Goal: Book appointment/travel/reservation

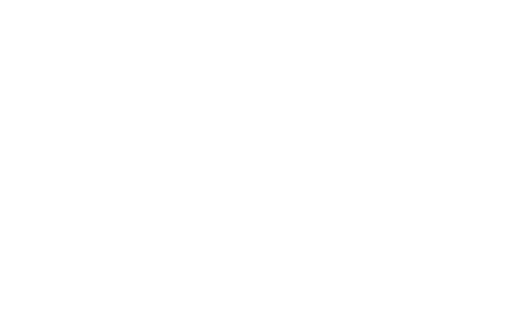
scroll to position [239, 0]
click at [192, 177] on h4 "Alpura – Il rifugio di lusso a 5 stelle in Alto Adige" at bounding box center [137, 186] width 213 height 27
click at [323, 114] on h4 "Cavallino Bianco Family Spa Grand Hotel ****ˢ" at bounding box center [381, 118] width 213 height 27
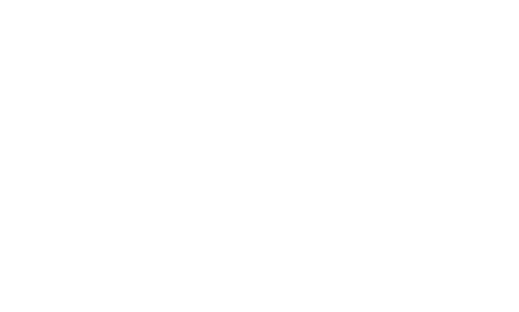
click at [85, 208] on span "Famiglia Preindl" at bounding box center [65, 212] width 69 height 12
click at [311, 94] on h4 "Familyhotel Biancaneve ****ˢ" at bounding box center [381, 92] width 213 height 13
click at [129, 185] on div "-20% Deal Autunno" at bounding box center [138, 206] width 234 height 132
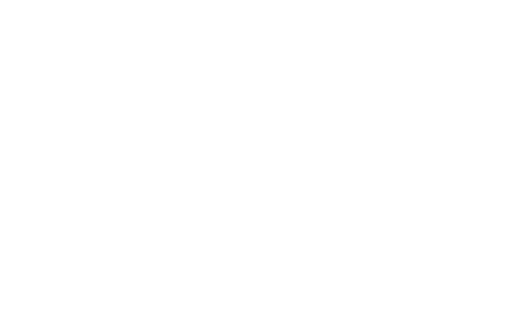
scroll to position [2357, 0]
click at [398, 42] on div at bounding box center [382, 40] width 234 height 132
drag, startPoint x: 495, startPoint y: 154, endPoint x: 495, endPoint y: 162, distance: 8.2
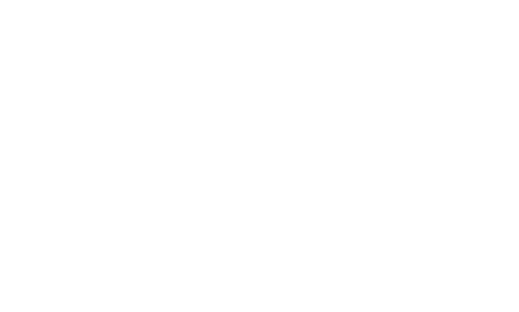
click at [495, 162] on icon at bounding box center [497, 153] width 28 height 23
click at [252, 160] on img at bounding box center [259, 153] width 152 height 114
click at [503, 157] on icon at bounding box center [497, 153] width 28 height 23
click at [264, 188] on span "Per bambini e neonati" at bounding box center [266, 190] width 83 height 9
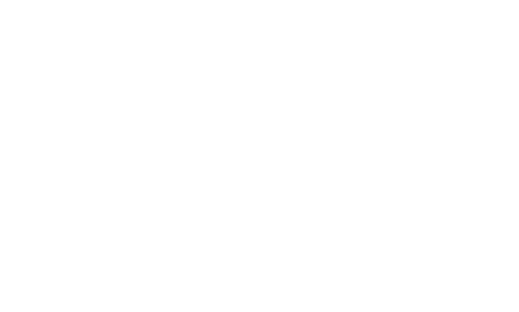
scroll to position [1903, 0]
click at [478, 182] on div "da 288,00 € A persona per notte – inclusa pensione completa All-Inclusive per b…" at bounding box center [378, 171] width 213 height 24
click at [501, 160] on icon at bounding box center [498, 166] width 28 height 23
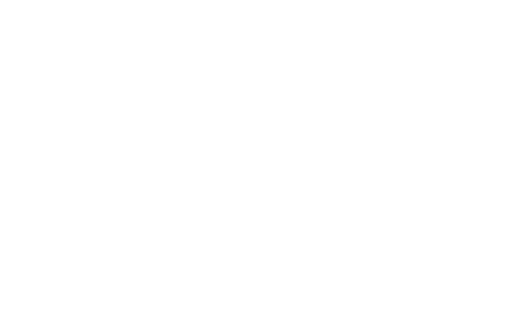
click at [501, 160] on icon at bounding box center [498, 166] width 28 height 23
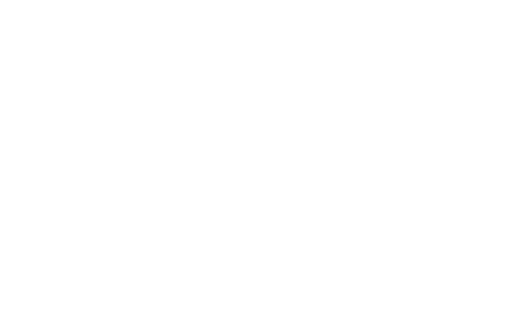
click at [195, 17] on div "Suite & Chalets" at bounding box center [206, 23] width 124 height 26
click at [492, 163] on icon at bounding box center [498, 156] width 28 height 23
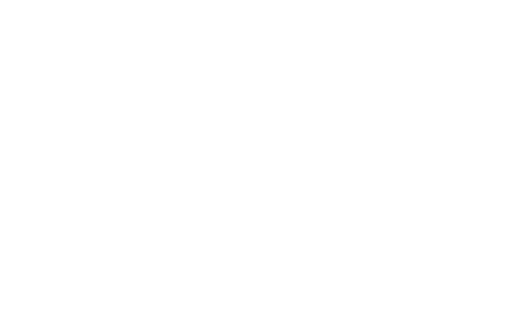
click at [492, 163] on icon at bounding box center [498, 156] width 28 height 23
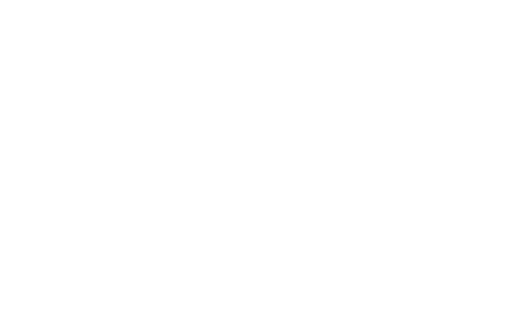
click at [26, 153] on icon at bounding box center [22, 156] width 28 height 23
click at [49, 158] on h3 "Relax e Wellness" at bounding box center [96, 152] width 121 height 23
click at [426, 156] on h3 "Per bambini e neonati" at bounding box center [422, 160] width 142 height 11
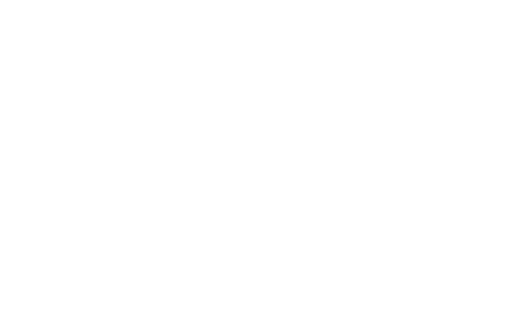
scroll to position [1293, 0]
click at [503, 76] on icon at bounding box center [498, 70] width 28 height 23
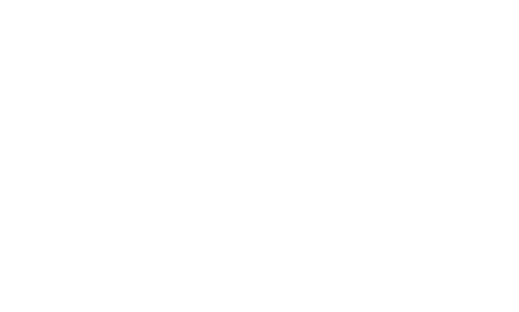
click at [503, 76] on icon at bounding box center [498, 70] width 28 height 23
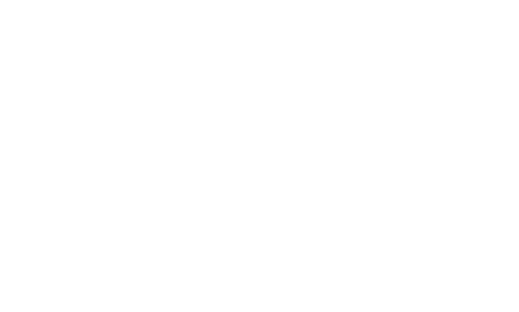
scroll to position [1672, 0]
click at [160, 182] on div "Mondi d'acqua" at bounding box center [97, 198] width 152 height 32
click at [492, 90] on icon at bounding box center [498, 101] width 28 height 23
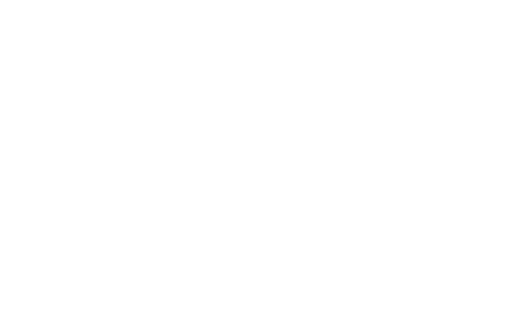
click at [492, 90] on icon at bounding box center [498, 101] width 28 height 23
click at [307, 191] on link "[PERSON_NAME] ora" at bounding box center [314, 201] width 85 height 21
click at [455, 265] on span at bounding box center [458, 272] width 15 height 15
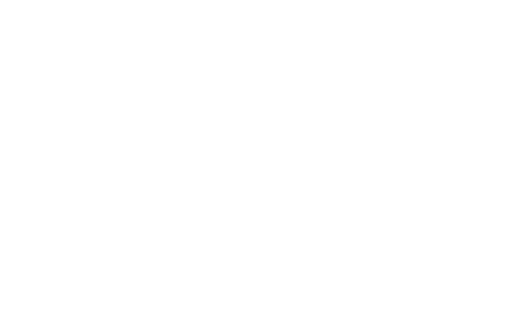
type input "*"
click at [482, 301] on div "* * * * * * * * * * * ** ** ** ** ** ** ** ** Età bambino" at bounding box center [418, 314] width 139 height 26
click at [480, 301] on div "* * * * * * * * * * * ** ** ** ** ** ** ** ** Età bambino" at bounding box center [418, 314] width 139 height 26
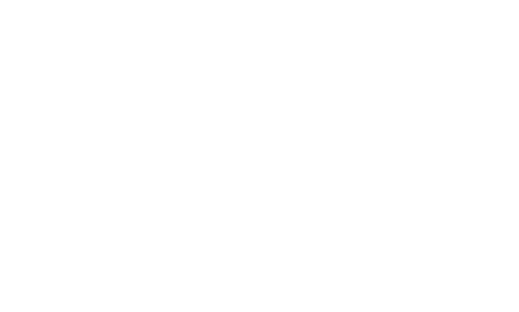
click at [478, 301] on div "* * * * * * * * * * * ** ** ** ** ** ** ** ** Età bambino" at bounding box center [418, 314] width 139 height 26
click at [484, 301] on select "* * * * * * * * * * * ** ** ** ** ** ** ** **" at bounding box center [418, 309] width 139 height 17
select select "*"
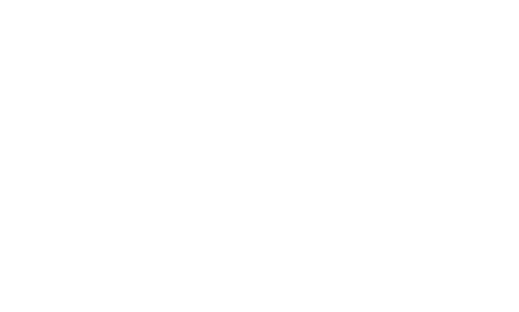
click at [349, 301] on select "* * * * * * * * * * * ** ** ** ** ** ** ** **" at bounding box center [418, 309] width 139 height 17
click at [188, 211] on div "Offerte" at bounding box center [198, 224] width 113 height 113
click at [93, 178] on div at bounding box center [90, 180] width 8 height 4
click at [73, 177] on span "Arrivo" at bounding box center [59, 180] width 47 height 7
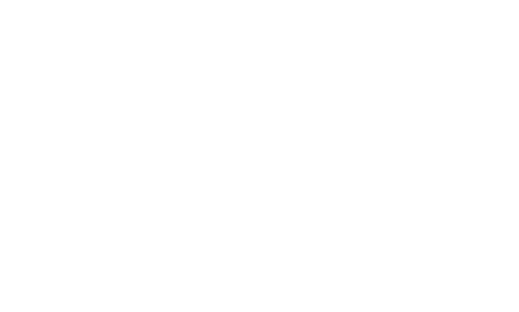
click at [90, 178] on icon at bounding box center [89, 180] width 4 height 4
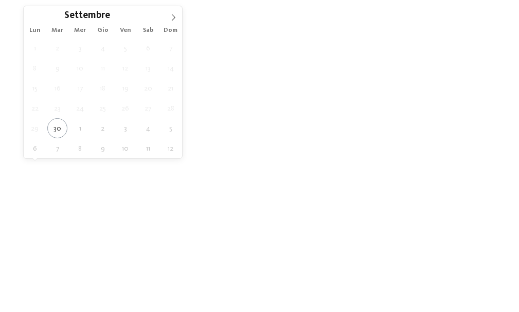
click at [67, 177] on span "Arrivo" at bounding box center [59, 180] width 47 height 7
click at [171, 15] on icon at bounding box center [173, 17] width 7 height 7
type div "[DATE]"
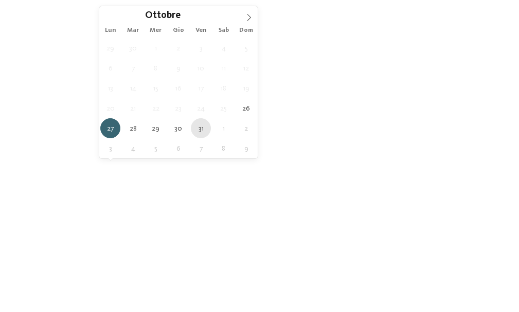
type div "[DATE]"
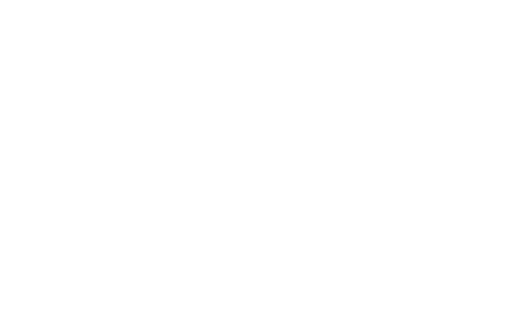
drag, startPoint x: 195, startPoint y: 131, endPoint x: 331, endPoint y: 222, distance: 163.8
click at [479, 174] on div "filtra" at bounding box center [458, 180] width 72 height 18
click at [262, 221] on icon at bounding box center [259, 230] width 19 height 18
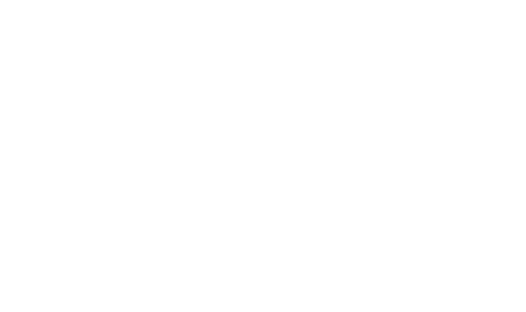
scroll to position [1387, 0]
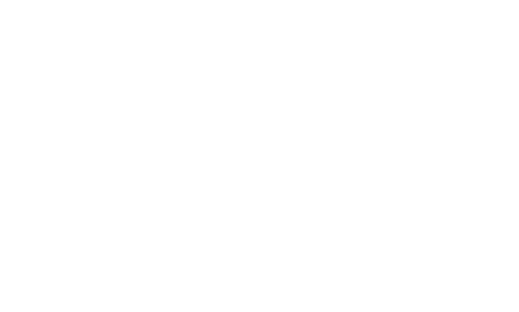
click at [69, 175] on link "Scopri di più" at bounding box center [56, 179] width 50 height 8
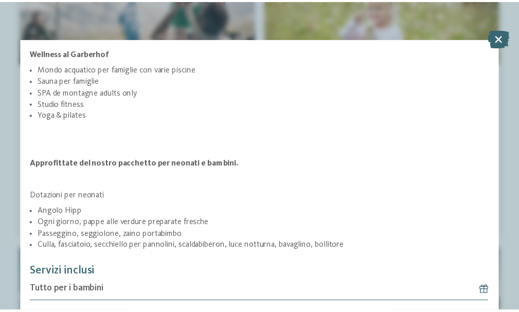
scroll to position [860, 0]
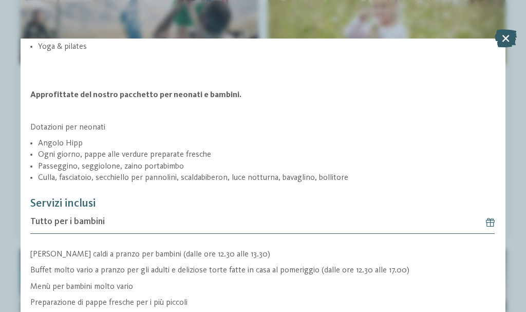
click at [510, 37] on icon at bounding box center [506, 38] width 22 height 18
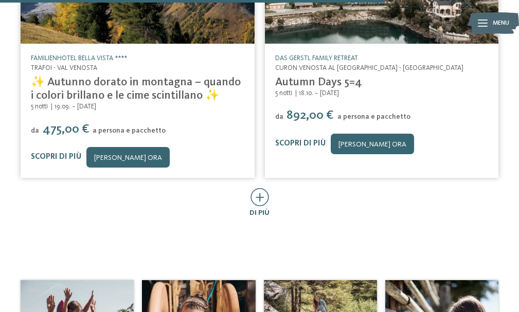
scroll to position [1877, 0]
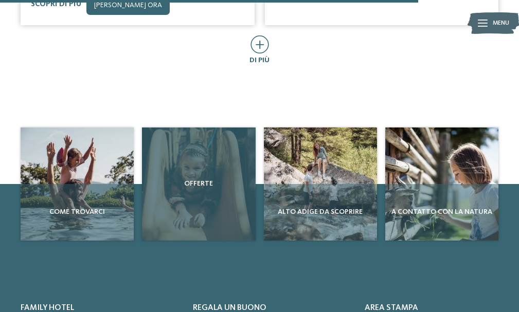
click at [187, 151] on div "Offerte" at bounding box center [198, 183] width 113 height 113
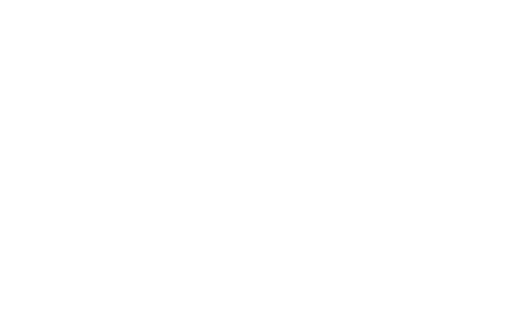
scroll to position [759, 0]
click at [265, 241] on icon at bounding box center [259, 250] width 19 height 18
click at [109, 283] on link "[PERSON_NAME] ora" at bounding box center [127, 293] width 83 height 21
click at [487, 120] on div "Autunno d'oro [DATE] - [DATE] da 441,00 euro Cancella offerta" at bounding box center [259, 175] width 477 height 111
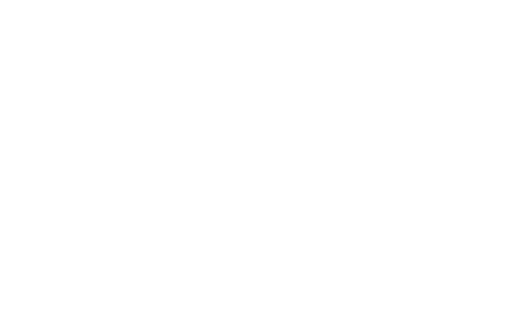
scroll to position [96, 0]
